Goal: Information Seeking & Learning: Learn about a topic

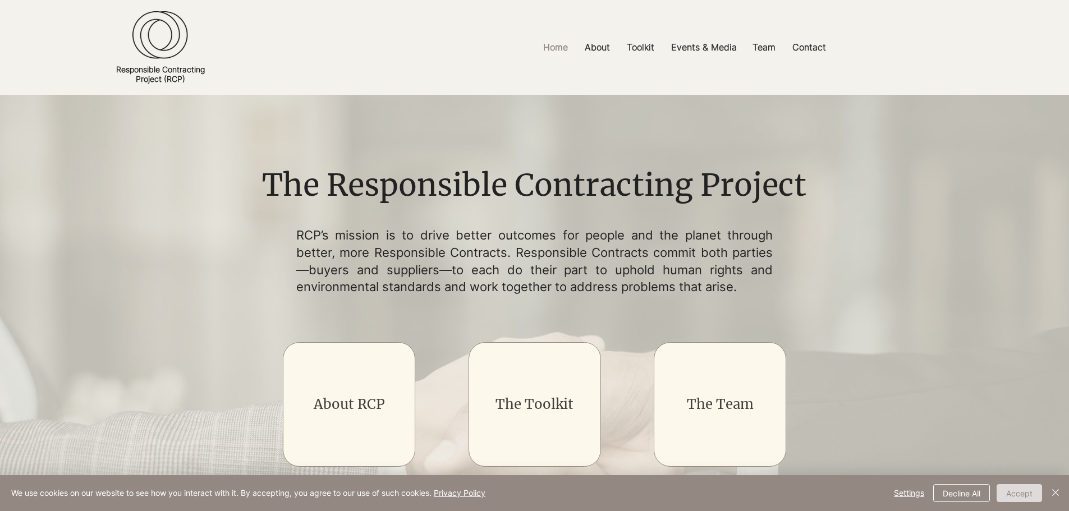
click at [1026, 489] on button "Accept" at bounding box center [1019, 493] width 45 height 18
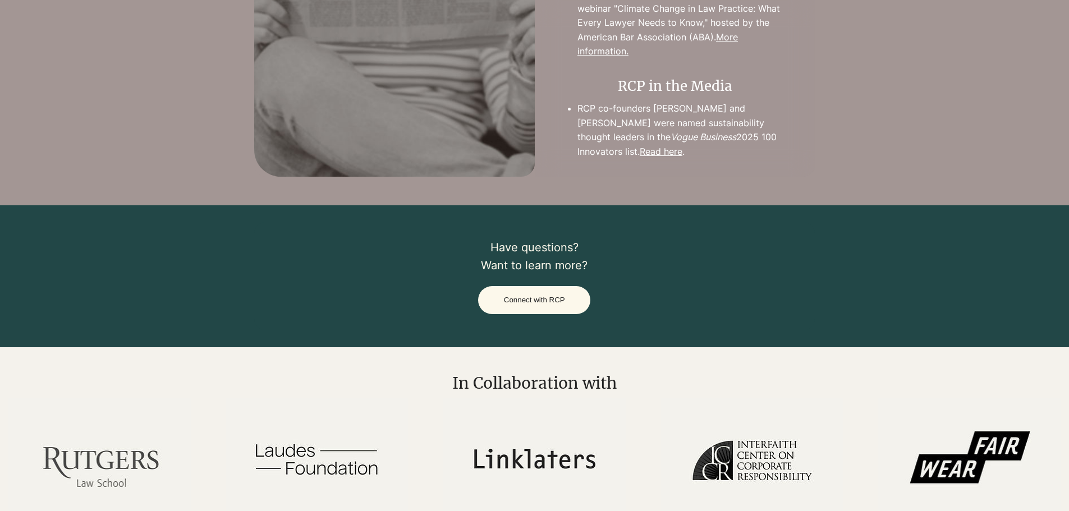
scroll to position [1179, 0]
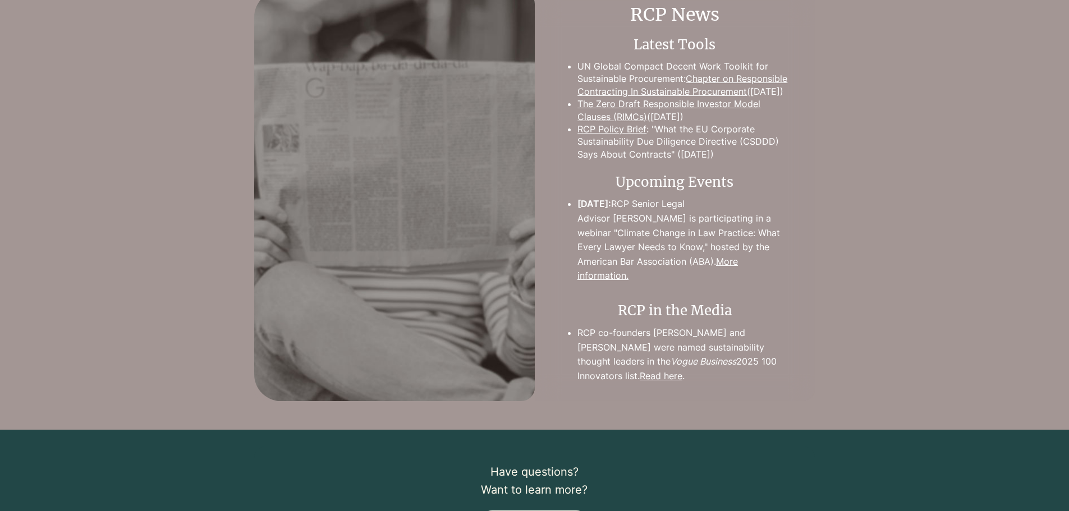
click at [703, 86] on link "Chapter on Responsible Contracting In Sustainable Procurement" at bounding box center [683, 85] width 210 height 24
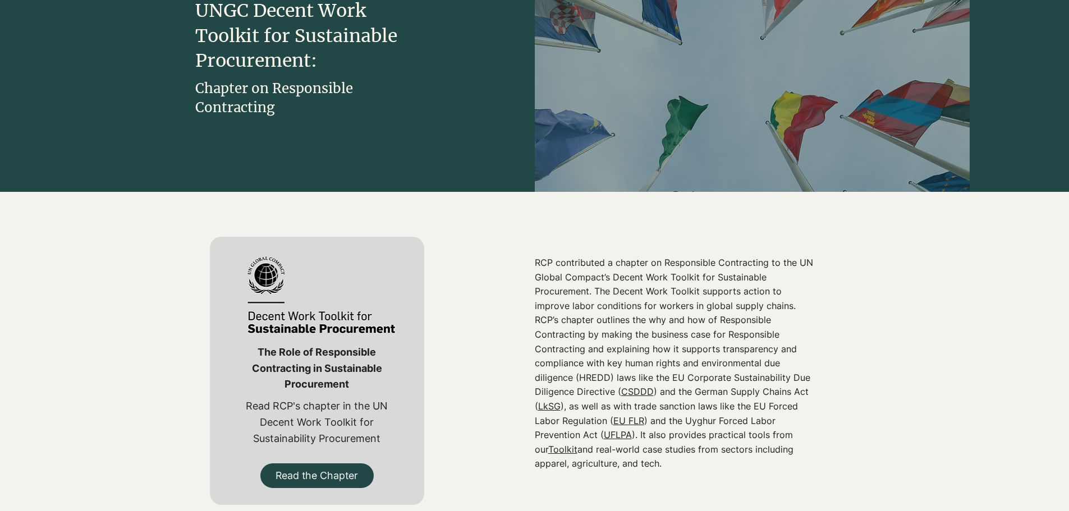
scroll to position [337, 0]
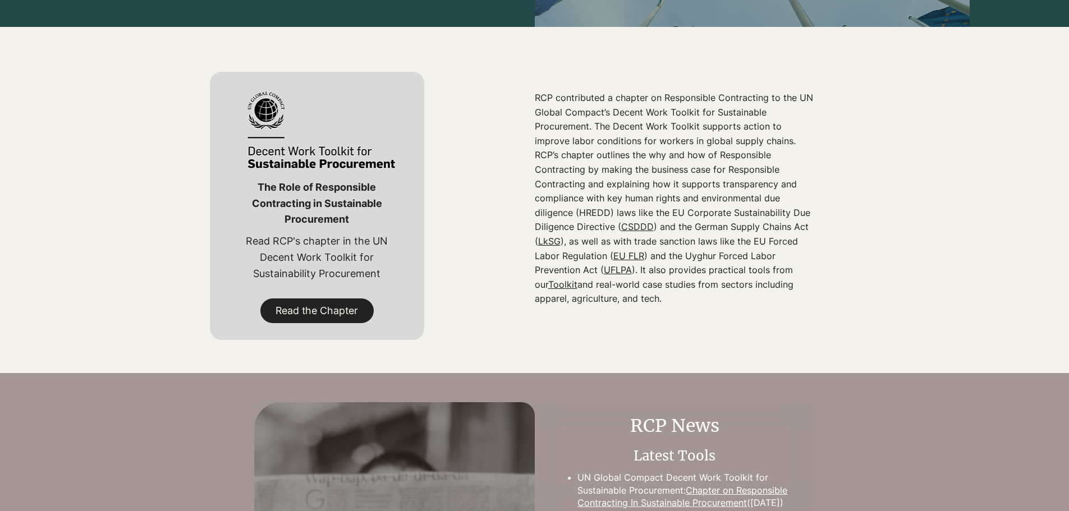
click at [326, 310] on span "Read the Chapter" at bounding box center [317, 311] width 83 height 14
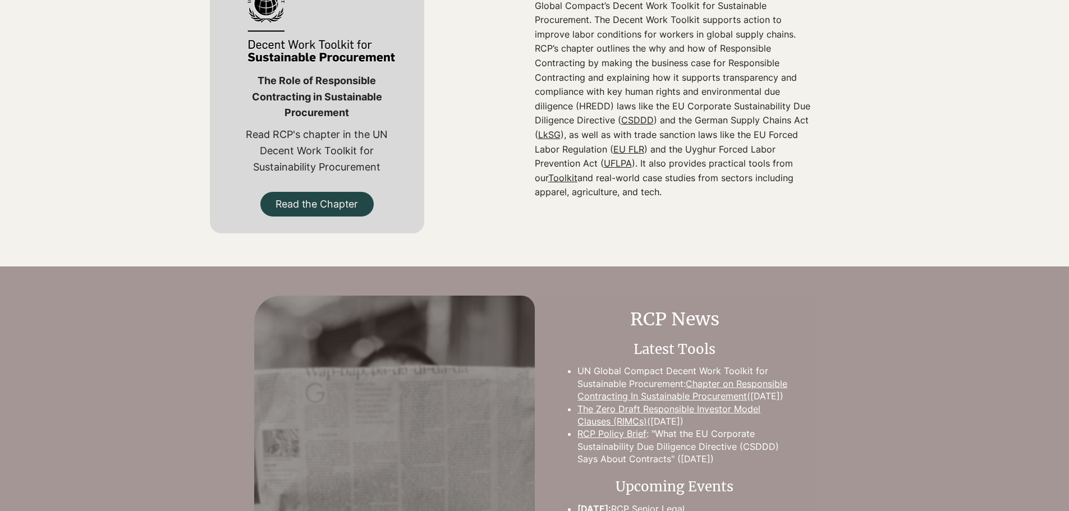
scroll to position [449, 0]
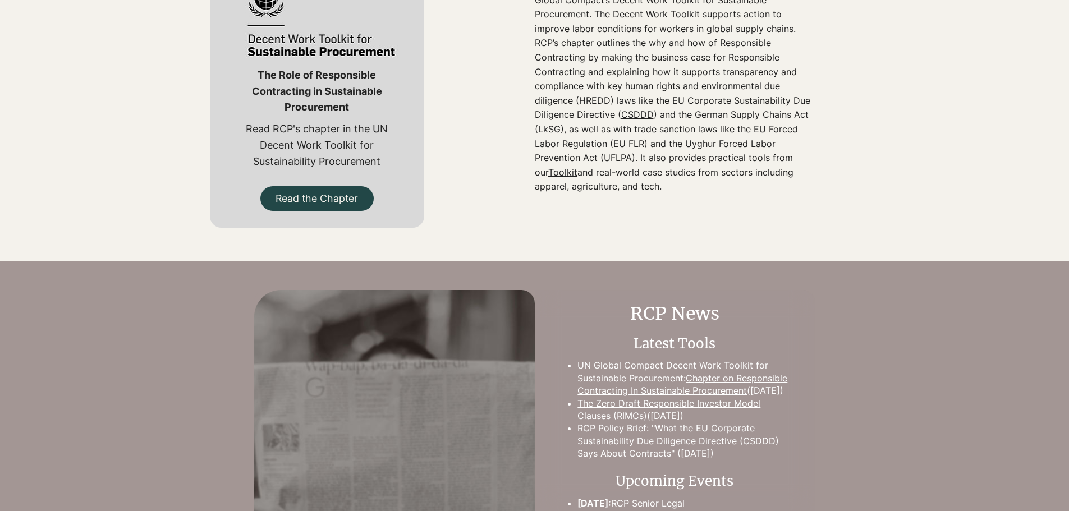
click at [578, 167] on link "Toolkit" at bounding box center [562, 172] width 29 height 11
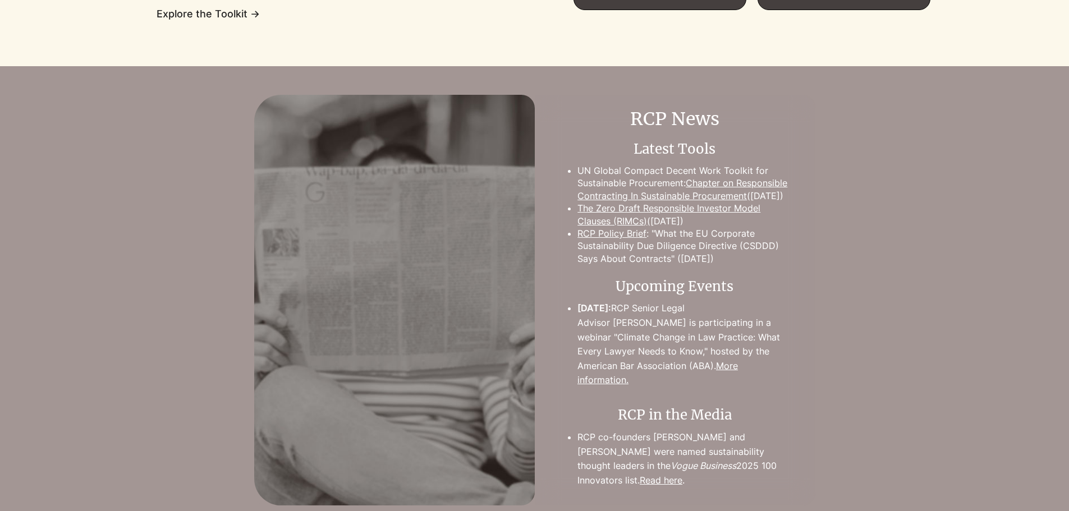
scroll to position [1235, 0]
